Goal: Task Accomplishment & Management: Manage account settings

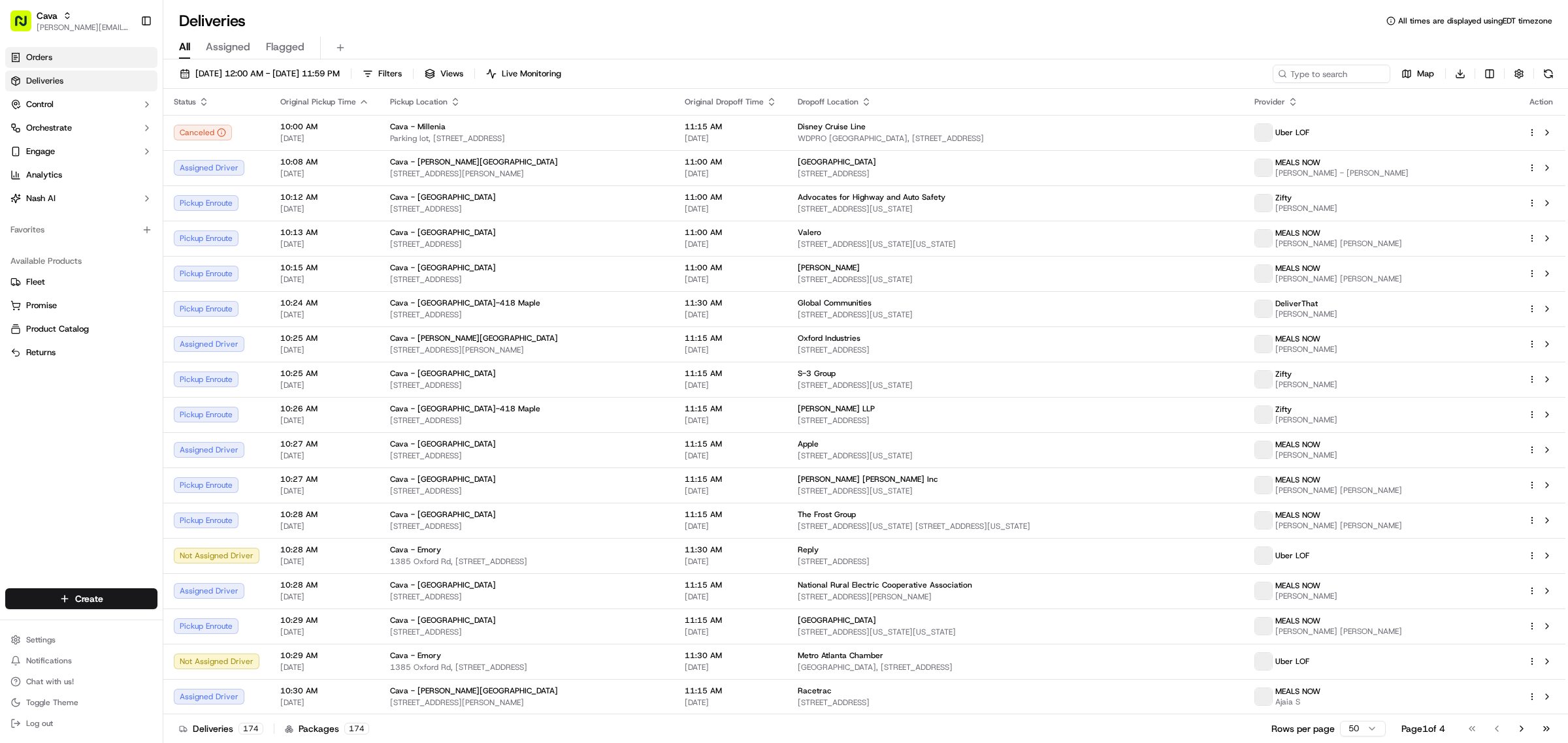
click at [37, 59] on span "Orders" at bounding box center [39, 57] width 26 height 12
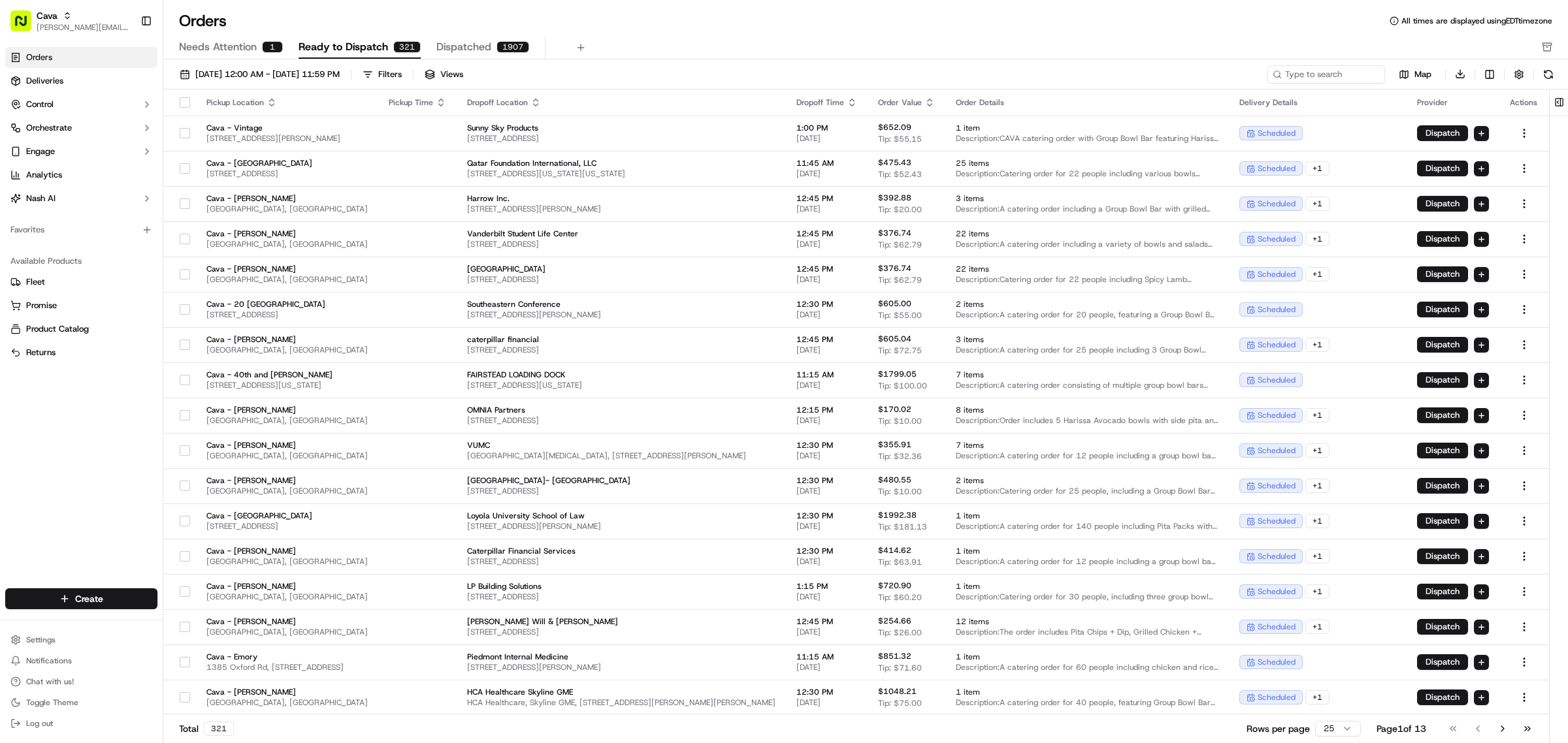
click at [252, 54] on span "Needs Attention" at bounding box center [218, 47] width 78 height 15
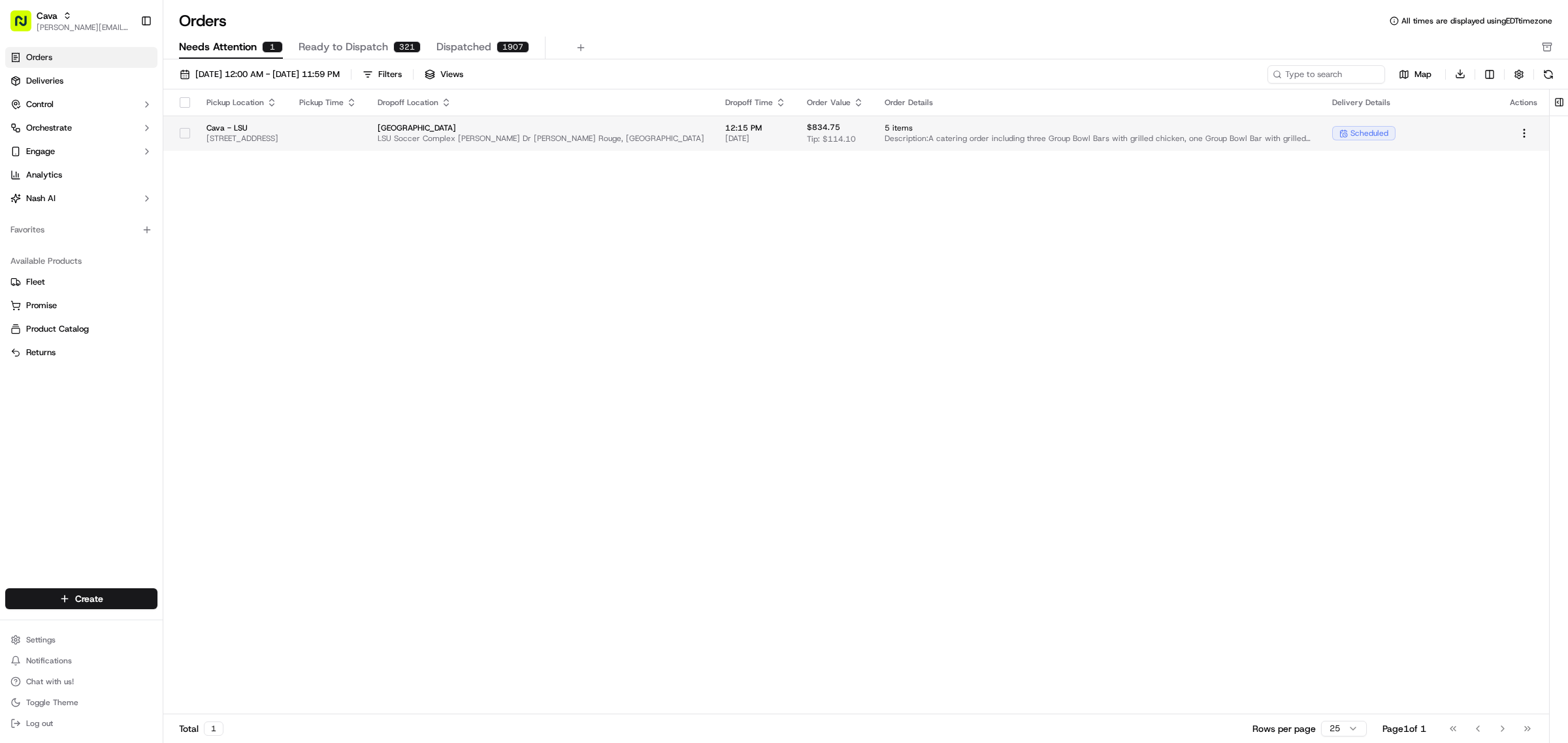
click at [278, 133] on span "[STREET_ADDRESS]" at bounding box center [242, 139] width 72 height 11
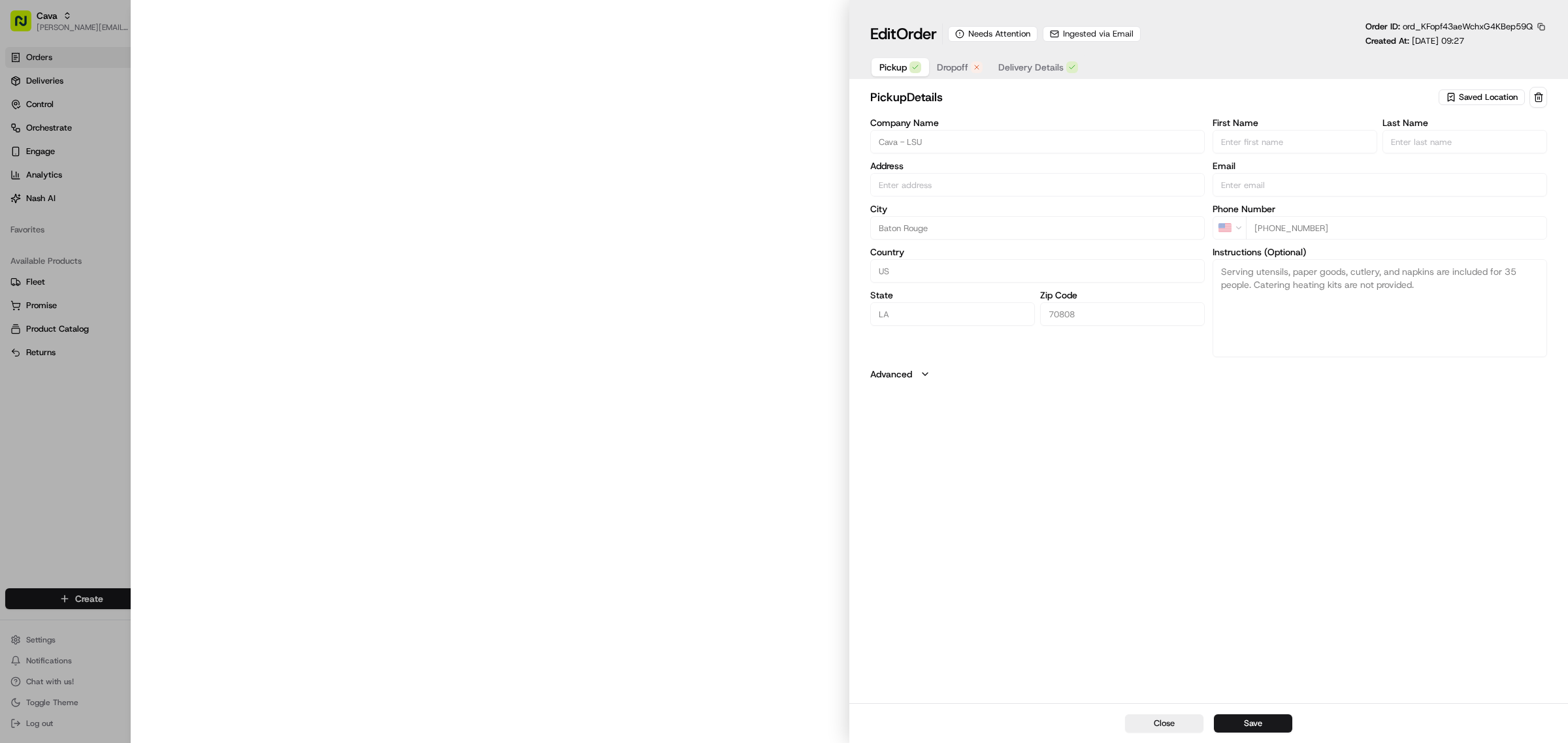
type input "[STREET_ADDRESS]"
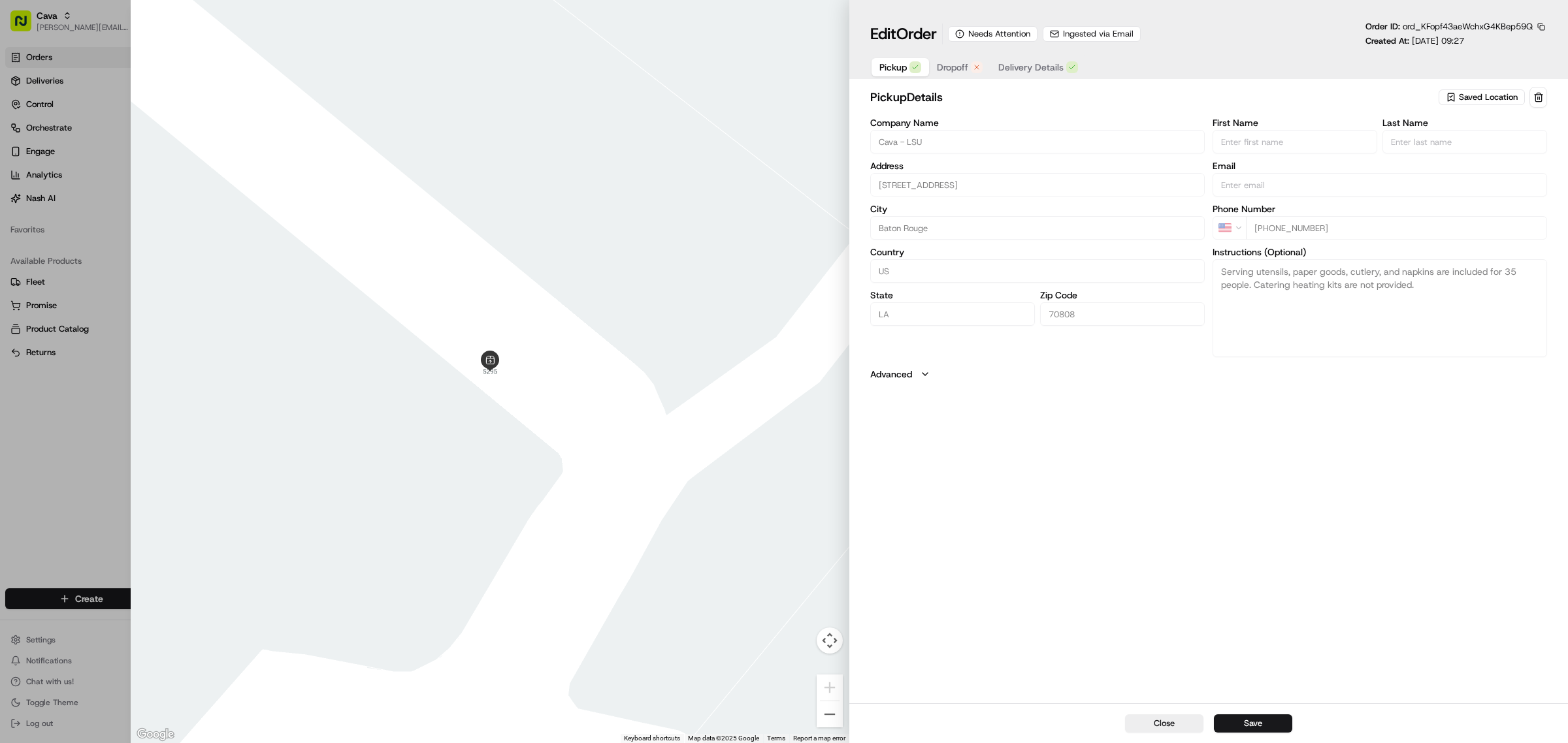
click at [970, 72] on button "Dropoff" at bounding box center [960, 67] width 62 height 19
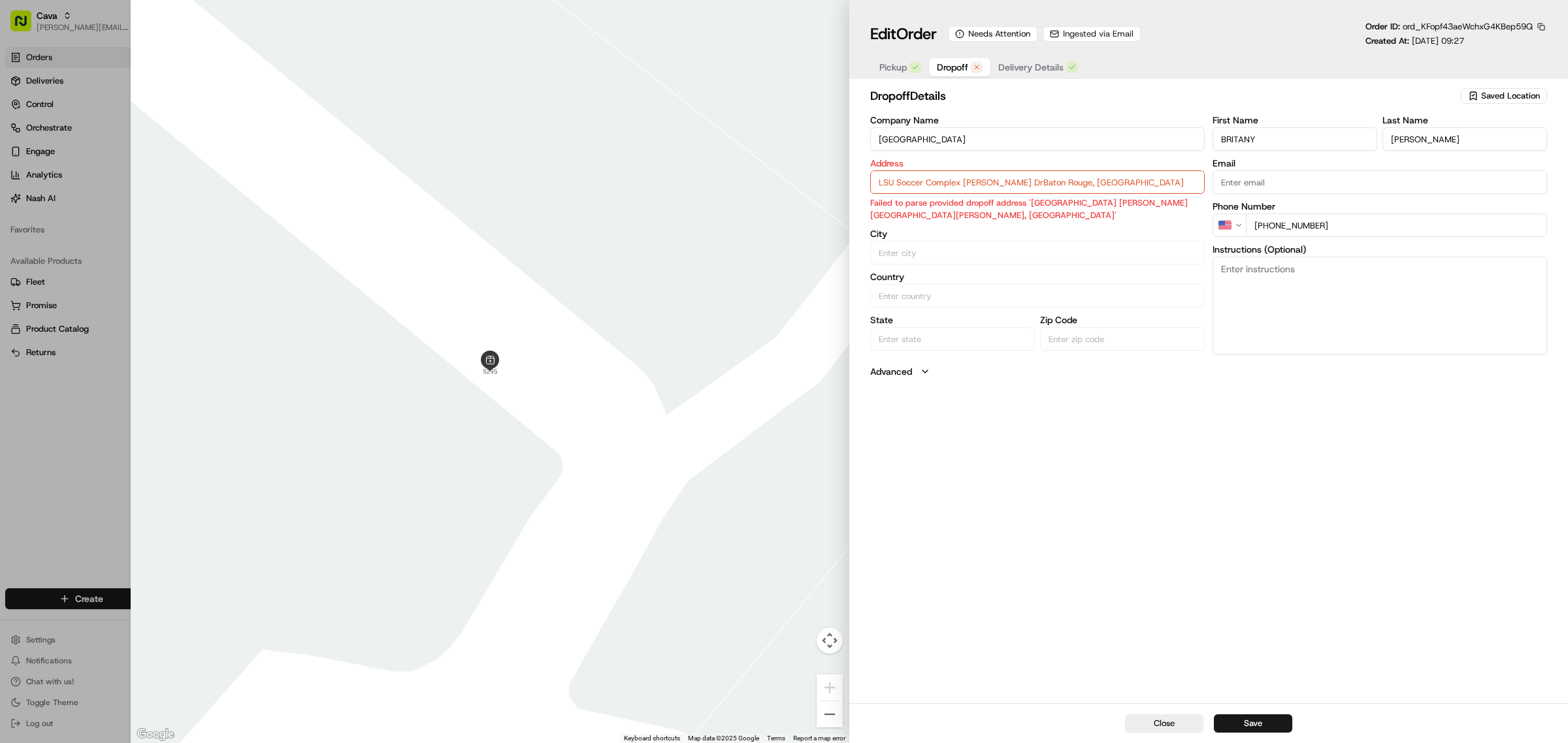
drag, startPoint x: 1145, startPoint y: 181, endPoint x: 612, endPoint y: 180, distance: 533.0
click at [612, 180] on div "Close ← Move left → Move right ↑ Move up ↓ Move down + Zoom in - Zoom out Home …" at bounding box center [849, 371] width 1438 height 743
click at [1427, 271] on textarea "Instructions (Optional)" at bounding box center [1380, 306] width 334 height 98
paste textarea "LSU Soccer Complex [PERSON_NAME] DrBaton Rouge, [GEOGRAPHIC_DATA]"
type input "LSU Soccer Complex [PERSON_NAME] DrBaton Rouge, [GEOGRAPHIC_DATA]"
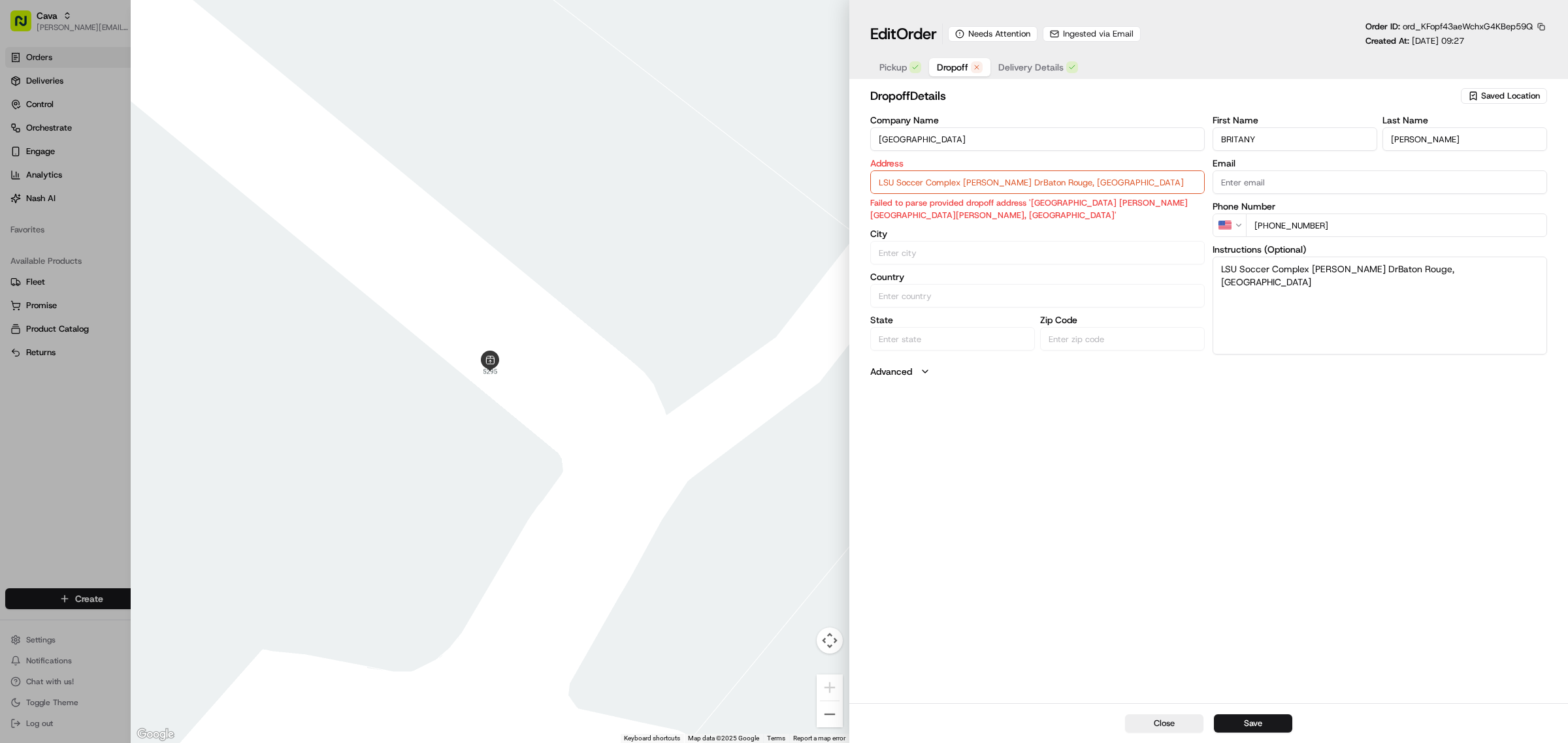
type textarea "LSU Soccer Complex [PERSON_NAME] DrBaton Rouge, [GEOGRAPHIC_DATA]"
drag, startPoint x: 1214, startPoint y: 475, endPoint x: 1038, endPoint y: 316, distance: 237.2
click at [1213, 475] on div "dropoff Details Saved Location Company Name LSU Soccer Complex Address [GEOGRAP…" at bounding box center [1208, 393] width 719 height 619
type input "LSU Soccer Complex [PERSON_NAME] DrBaton Rouge, [GEOGRAPHIC_DATA]"
click at [1108, 184] on input "LSU Soccer Complex [PERSON_NAME] DrBaton Rouge, [GEOGRAPHIC_DATA]" at bounding box center [1037, 182] width 334 height 23
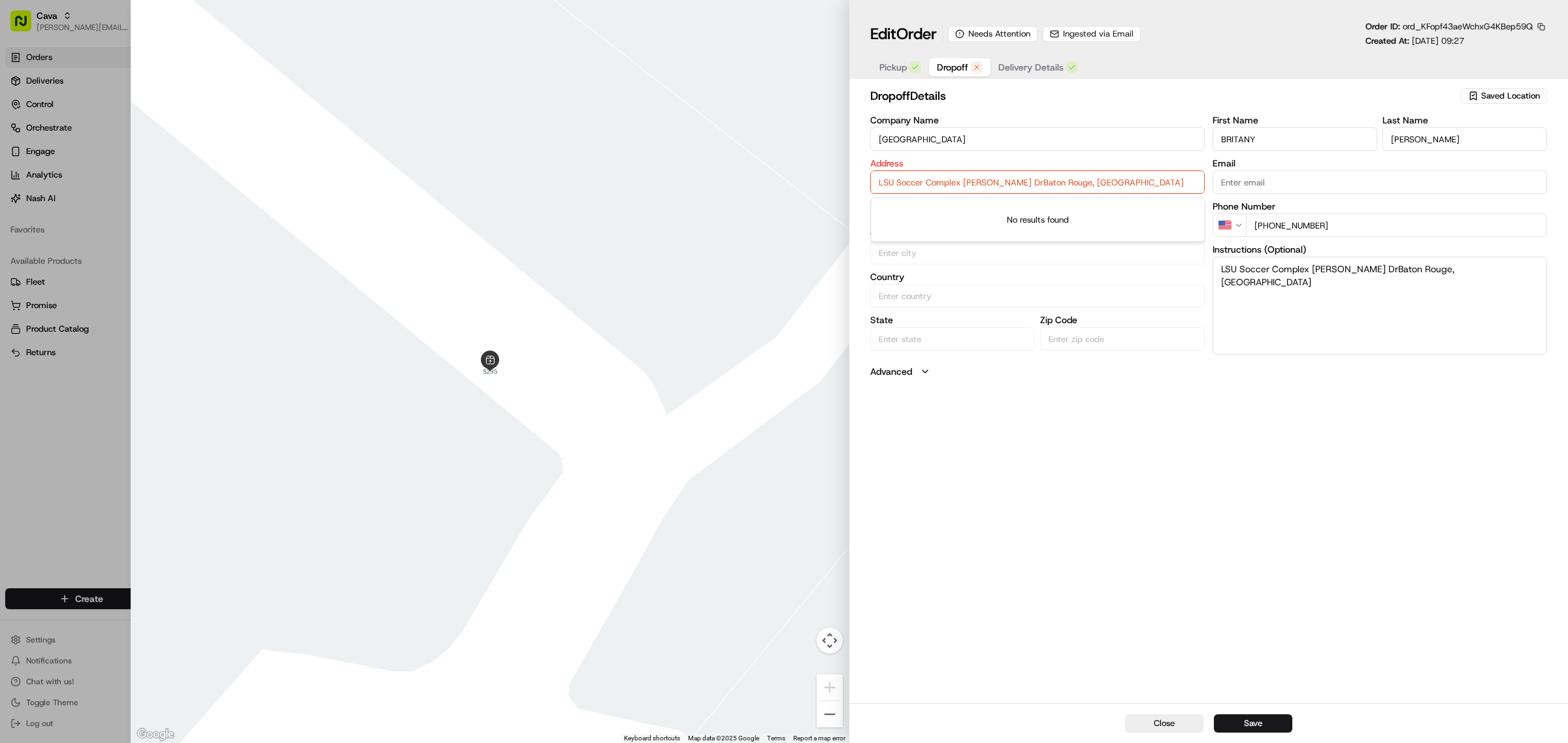
click at [47, 57] on div at bounding box center [784, 371] width 1568 height 743
type input "+1"
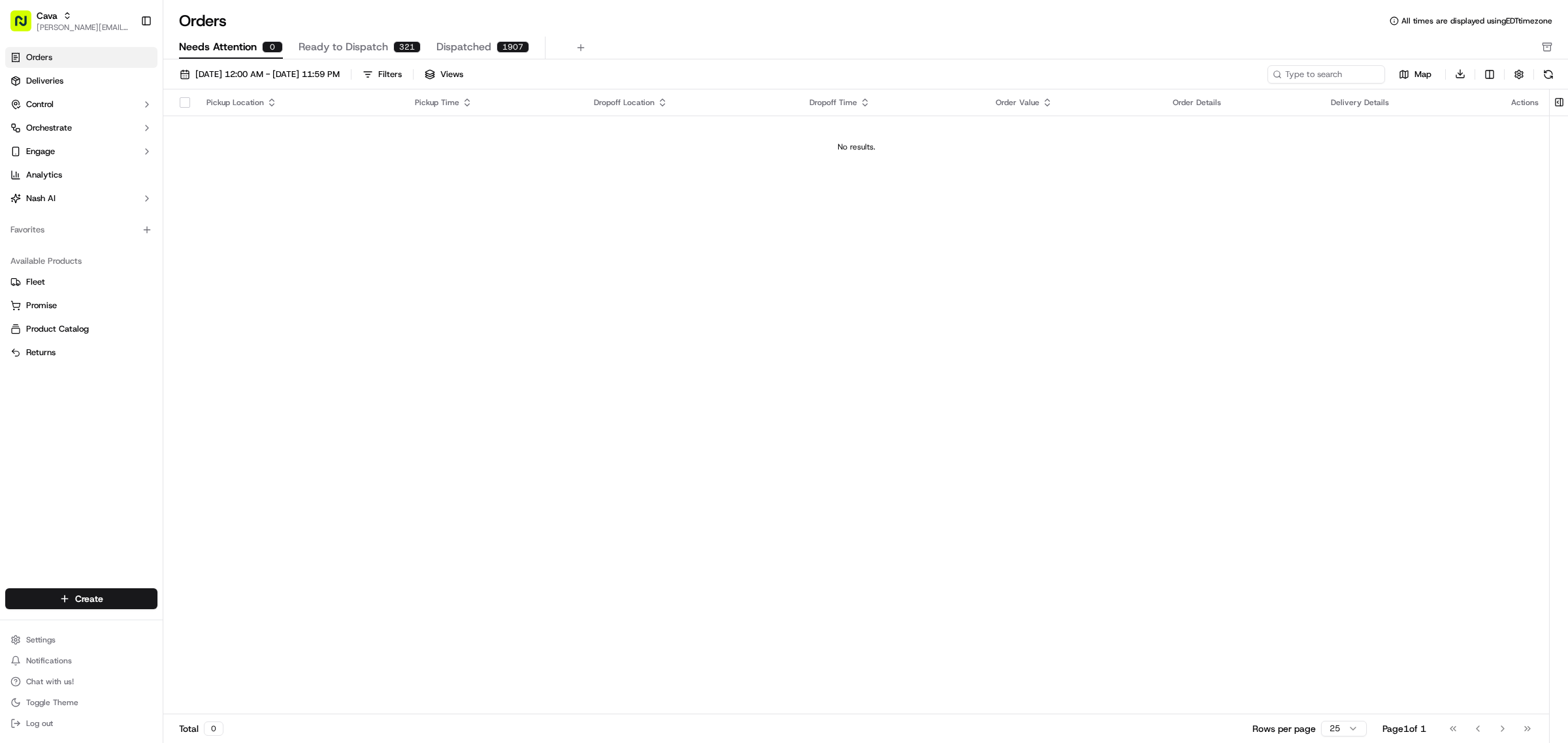
click at [250, 41] on span "Needs Attention" at bounding box center [218, 47] width 78 height 15
click at [48, 56] on span "Orders" at bounding box center [39, 57] width 26 height 12
click at [52, 10] on span "Cava" at bounding box center [46, 15] width 21 height 13
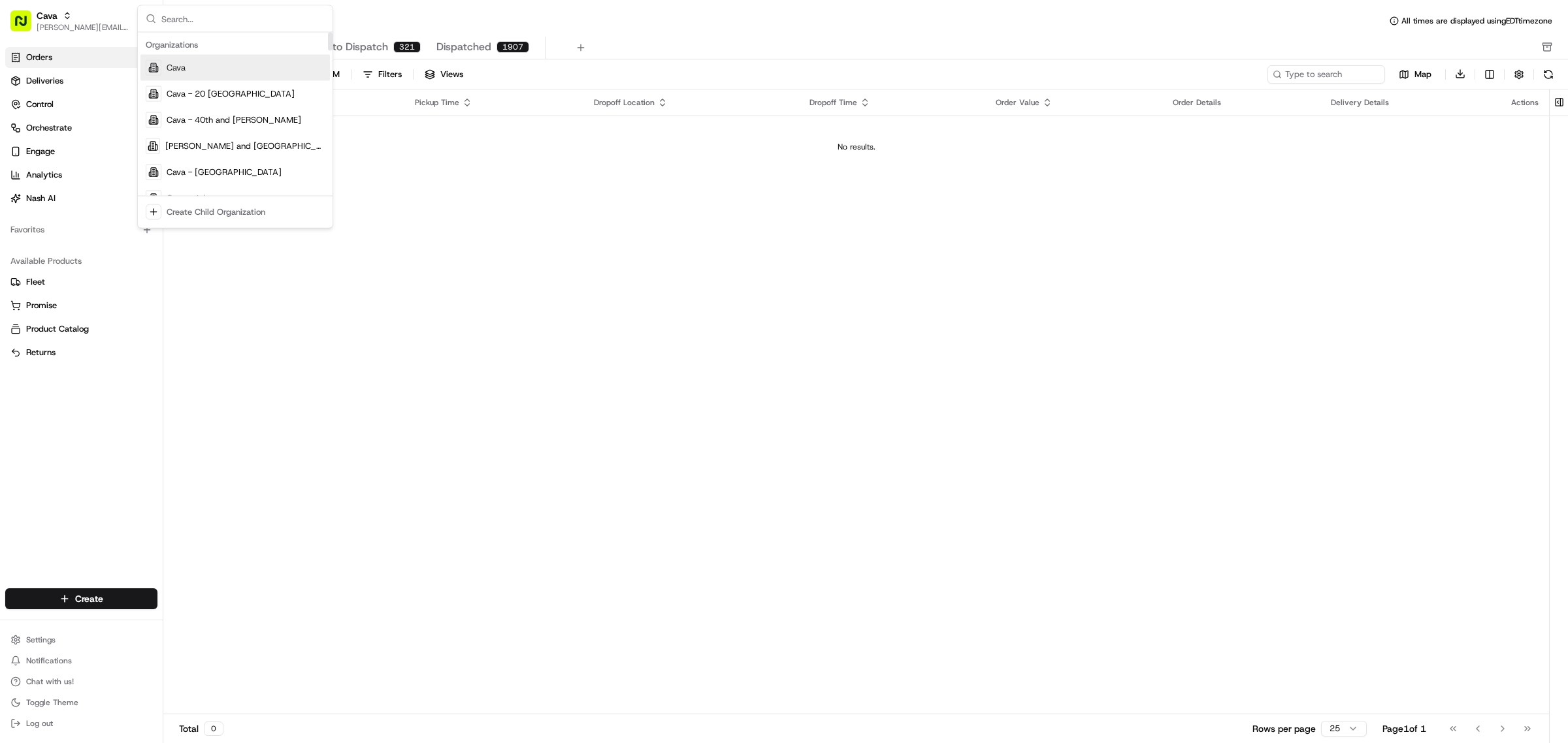
click at [1062, 350] on div "Pickup Location Pickup Time Dropoff Location Dropoff Time Order Value Order Det…" at bounding box center [856, 402] width 1386 height 626
